Goal: Information Seeking & Learning: Learn about a topic

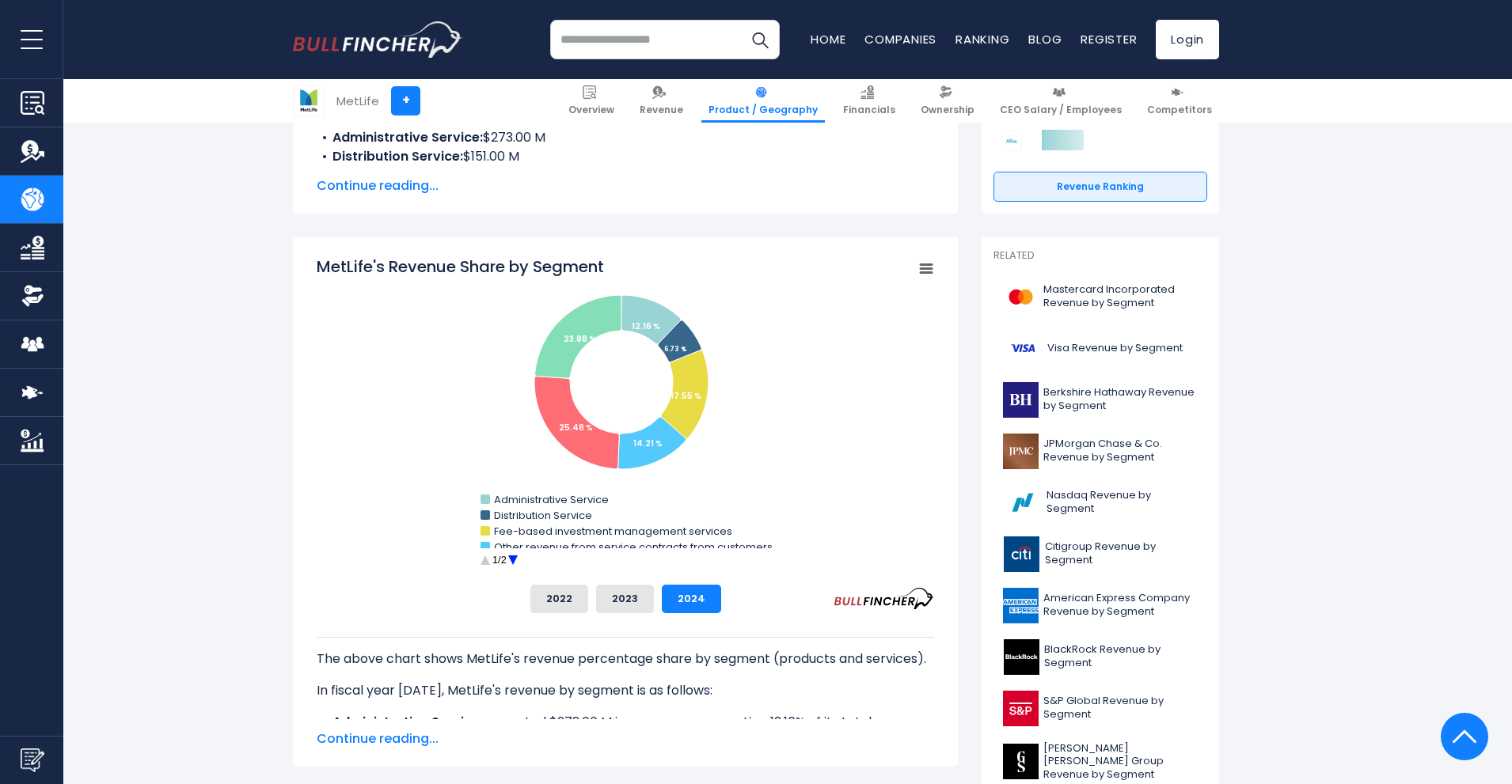
scroll to position [395, 0]
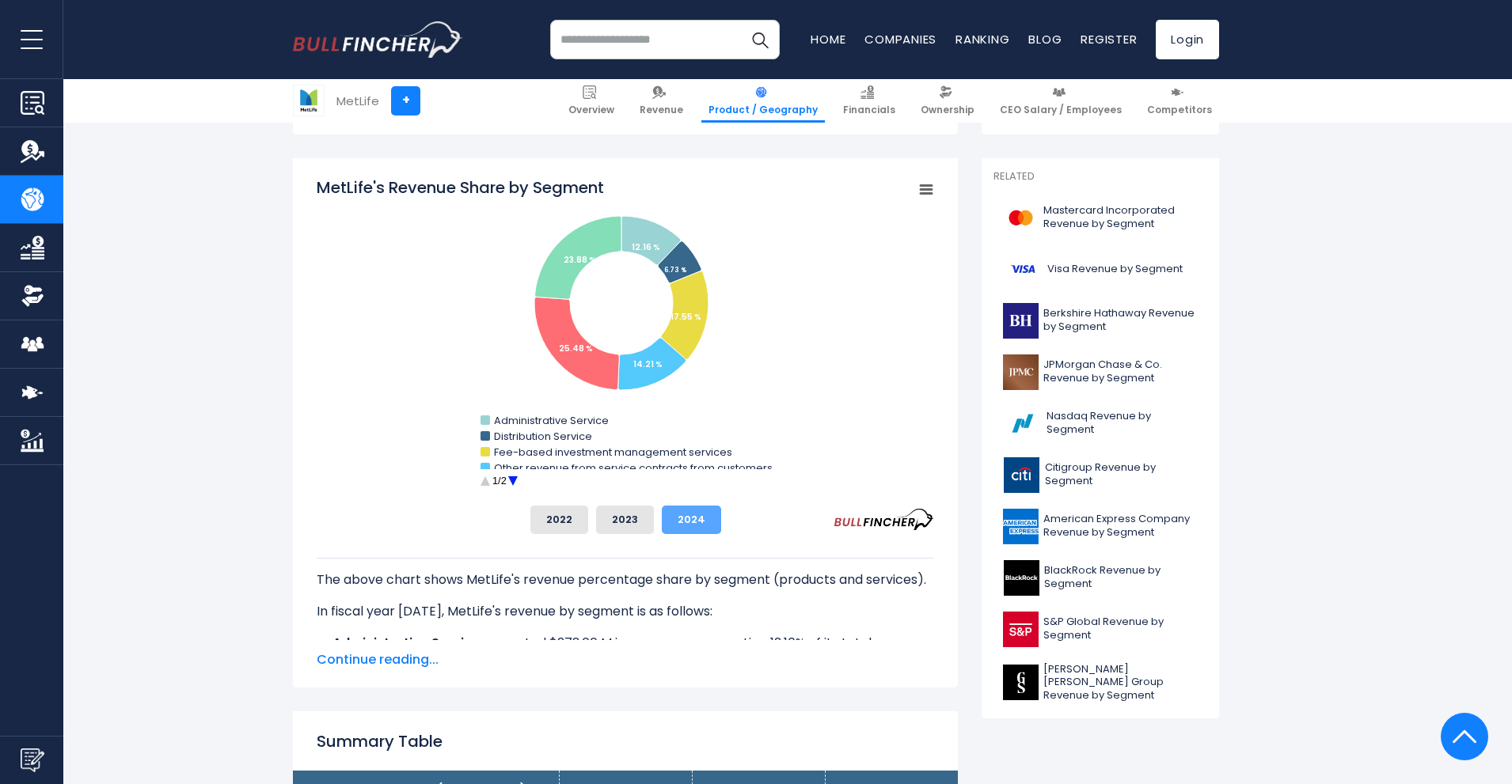
drag, startPoint x: 716, startPoint y: 530, endPoint x: 705, endPoint y: 524, distance: 12.5
click at [706, 524] on div "2022 2023 2024" at bounding box center [625, 520] width 618 height 28
click at [509, 478] on circle "MetLife's Revenue Share by Segment" at bounding box center [512, 481] width 24 height 24
click at [483, 478] on circle "MetLife's Revenue Share by Segment" at bounding box center [485, 481] width 24 height 24
click at [385, 660] on span "Continue reading..." at bounding box center [625, 660] width 618 height 19
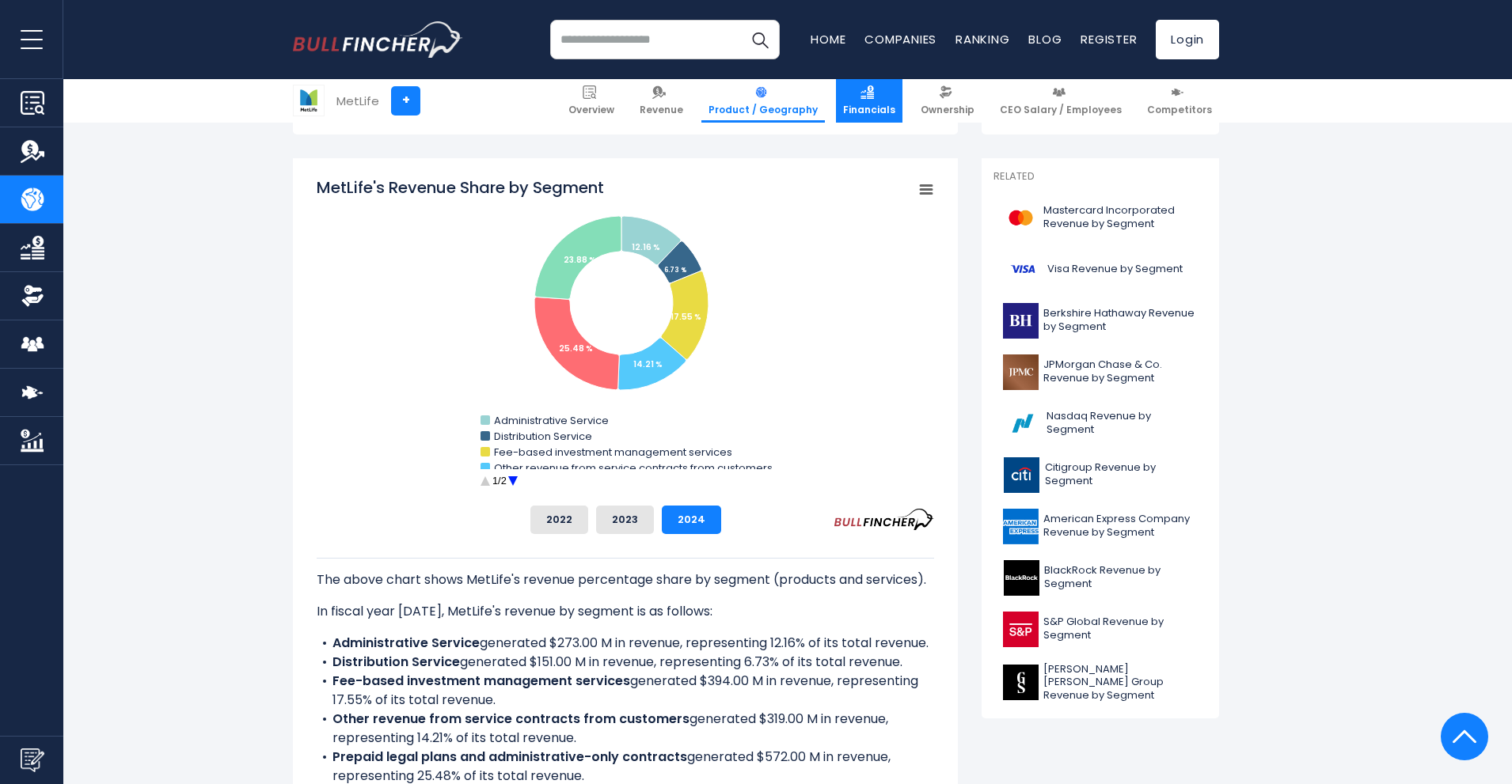
scroll to position [0, 0]
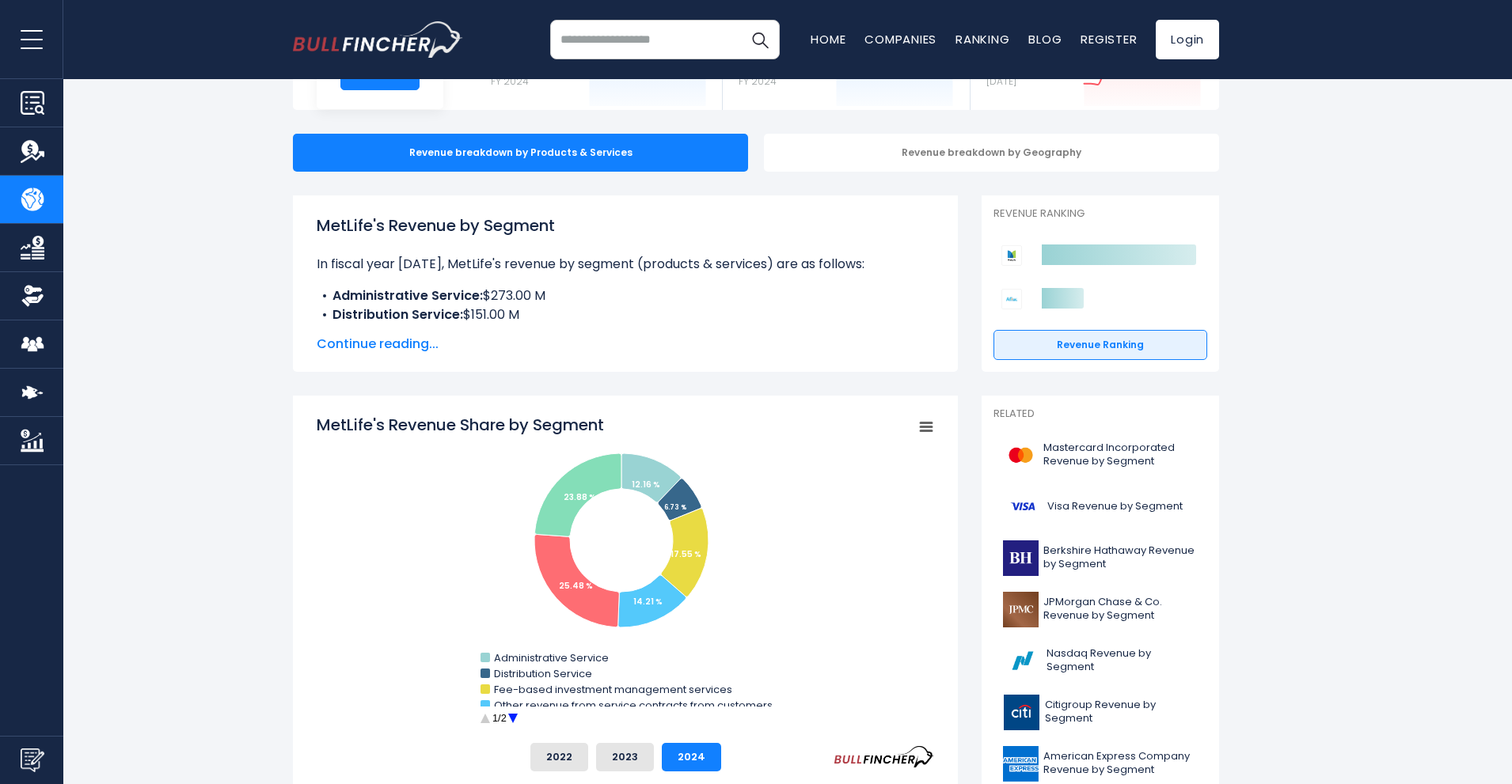
scroll to position [237, 0]
